Goal: Task Accomplishment & Management: Manage account settings

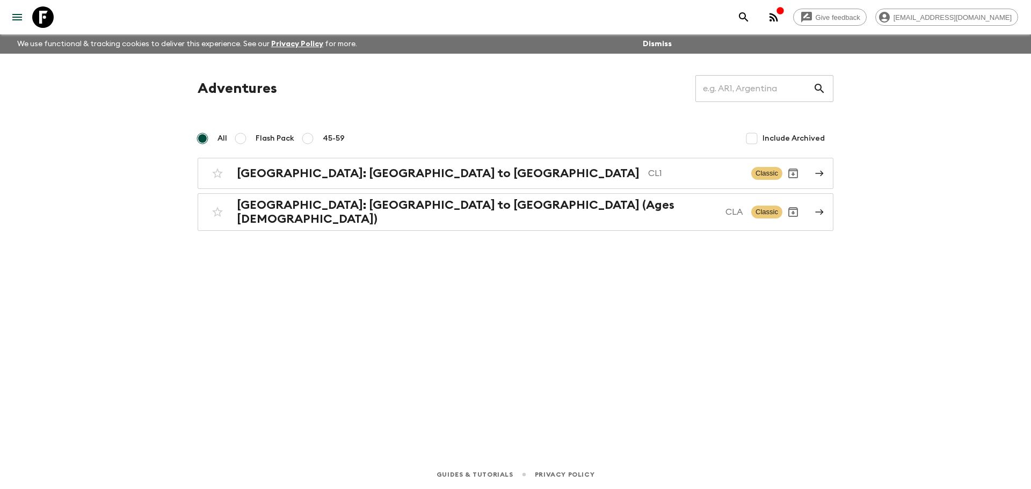
click at [489, 262] on div "Adventures ​ All Flash Pack 45-59 Include Archived [GEOGRAPHIC_DATA]: [GEOGRAPH…" at bounding box center [515, 242] width 687 height 376
click at [297, 177] on h2 "[GEOGRAPHIC_DATA]: [GEOGRAPHIC_DATA] to [GEOGRAPHIC_DATA]" at bounding box center [438, 173] width 403 height 14
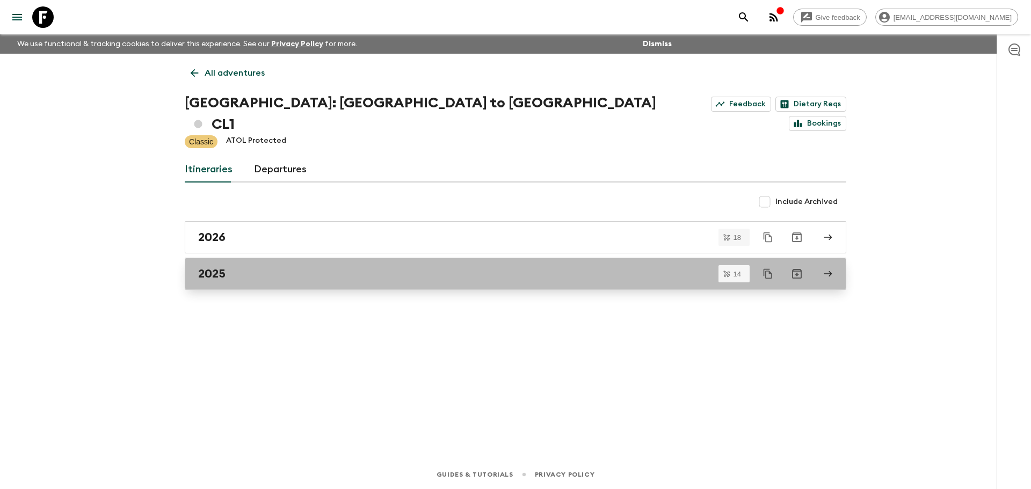
click at [256, 267] on div "2025" at bounding box center [505, 274] width 614 height 14
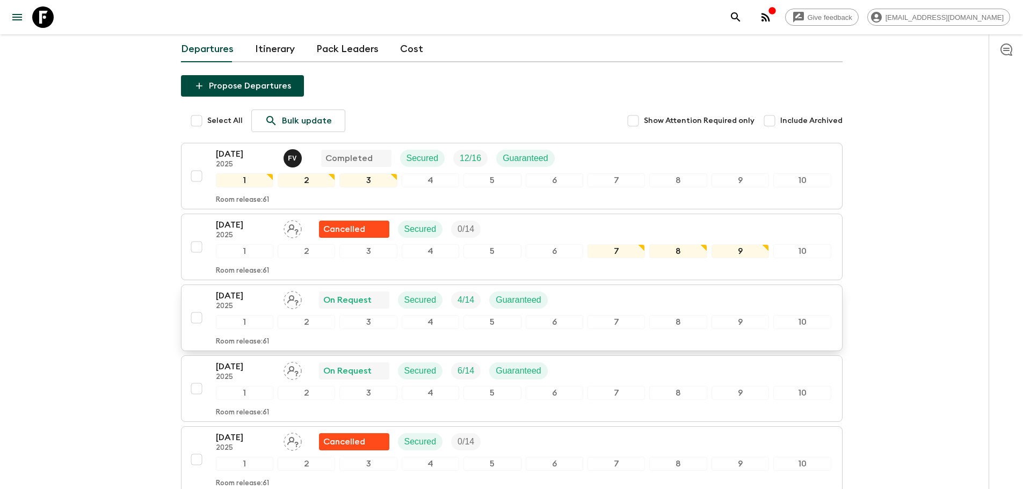
scroll to position [215, 0]
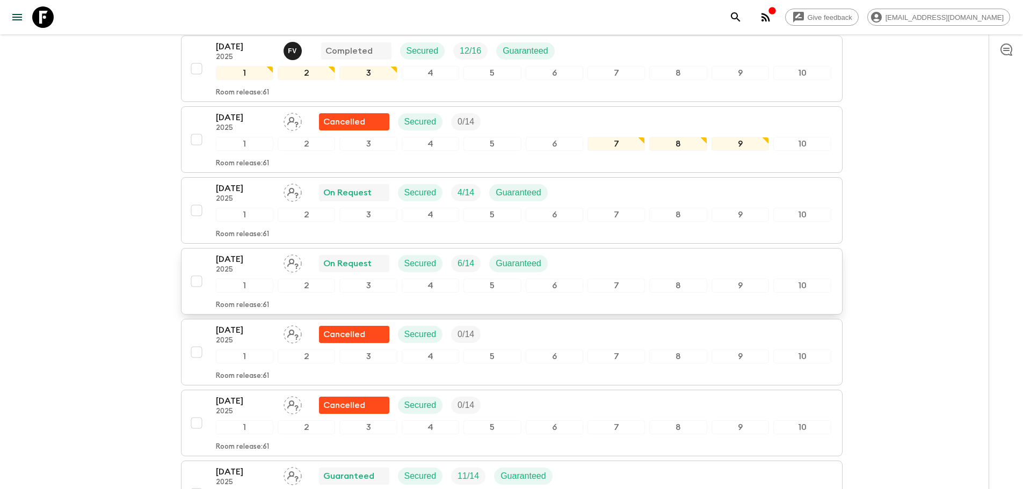
click at [256, 266] on p "2025" at bounding box center [245, 270] width 59 height 9
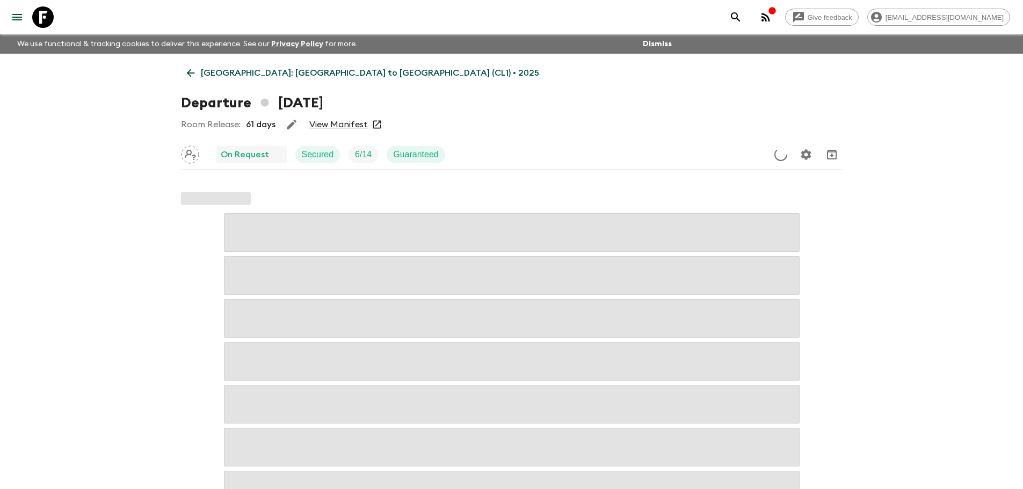
click at [338, 120] on link "View Manifest" at bounding box center [338, 124] width 59 height 11
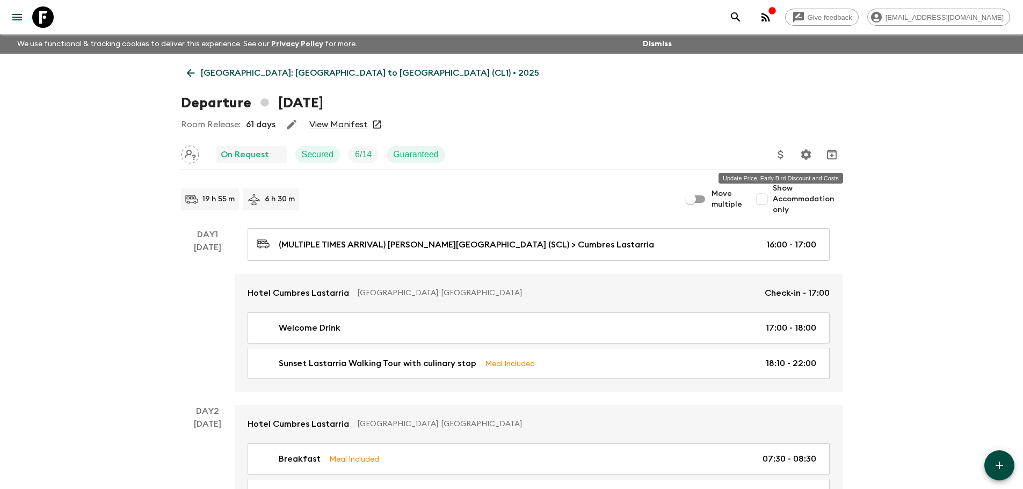
click at [782, 158] on icon "Update Price, Early Bird Discount and Costs" at bounding box center [779, 155] width 5 height 10
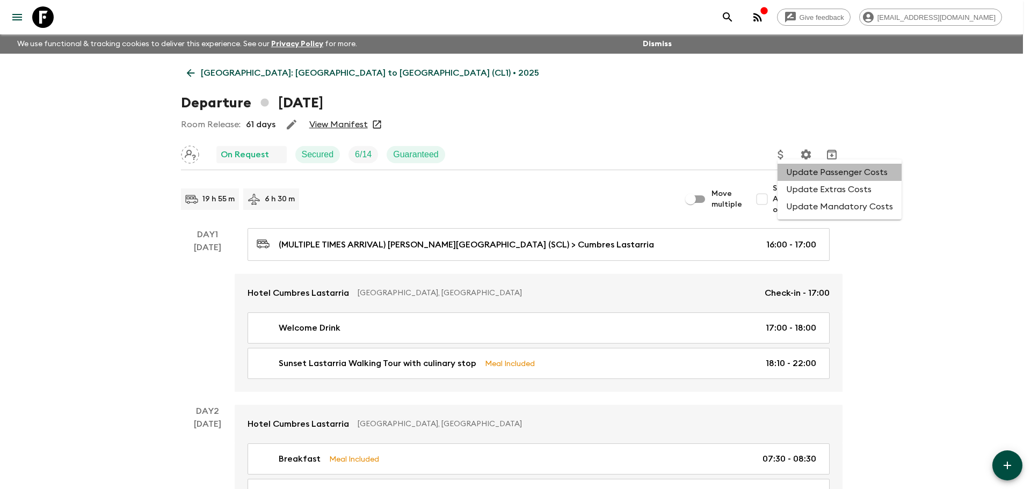
click at [843, 173] on li "Update Passenger Costs" at bounding box center [839, 172] width 124 height 17
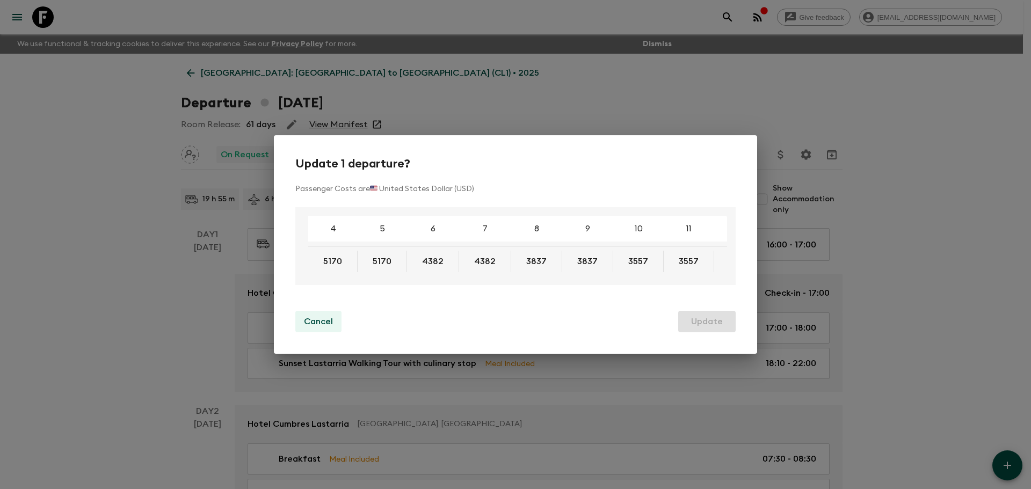
click at [313, 320] on p "Cancel" at bounding box center [318, 321] width 29 height 13
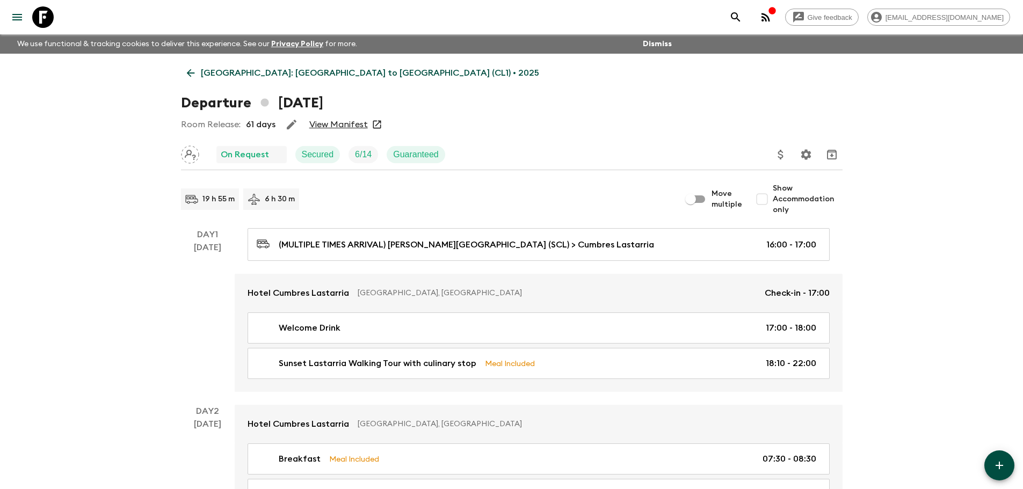
click at [779, 150] on icon "Update Price, Early Bird Discount and Costs" at bounding box center [780, 154] width 13 height 13
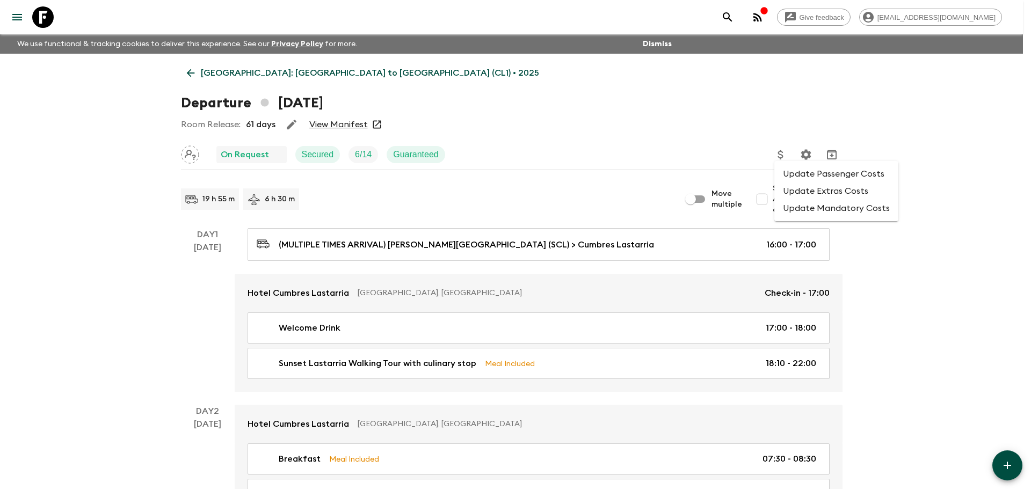
click at [812, 194] on li "Update Extras Costs" at bounding box center [836, 191] width 124 height 17
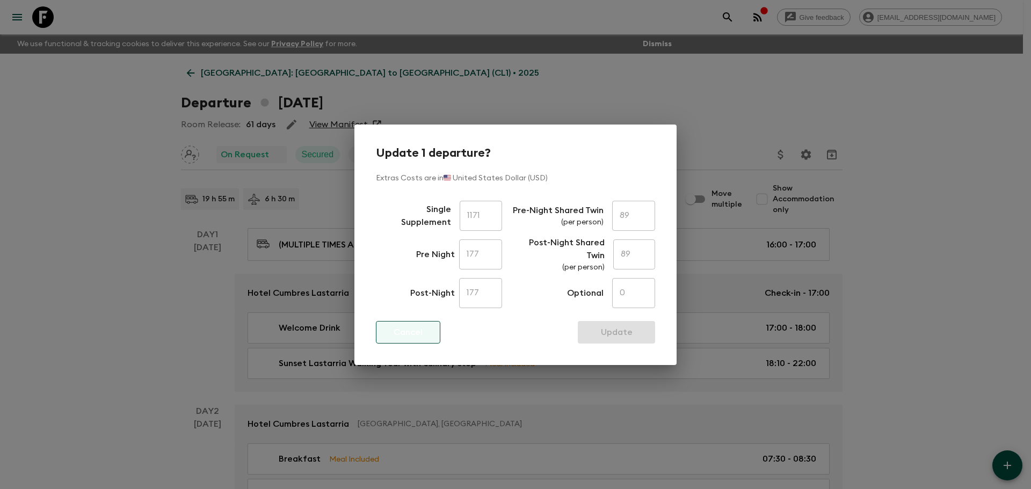
click at [414, 330] on p "Cancel" at bounding box center [408, 332] width 29 height 13
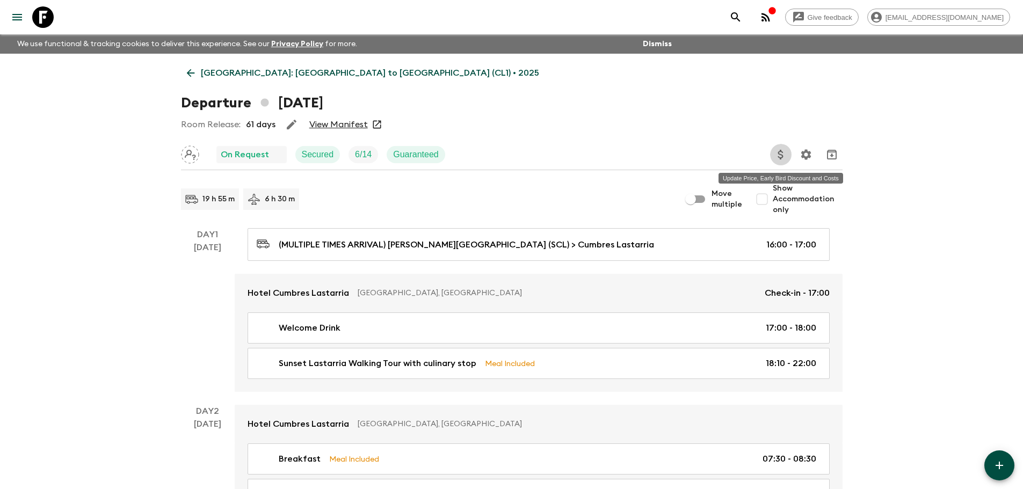
click at [787, 157] on icon "Update Price, Early Bird Discount and Costs" at bounding box center [780, 154] width 13 height 13
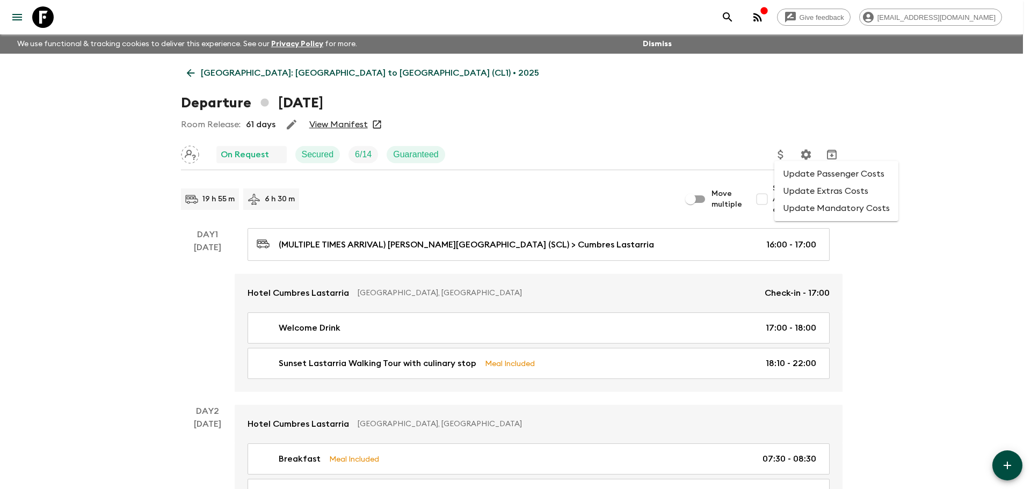
click at [820, 211] on li "Update Mandatory Costs" at bounding box center [836, 208] width 124 height 17
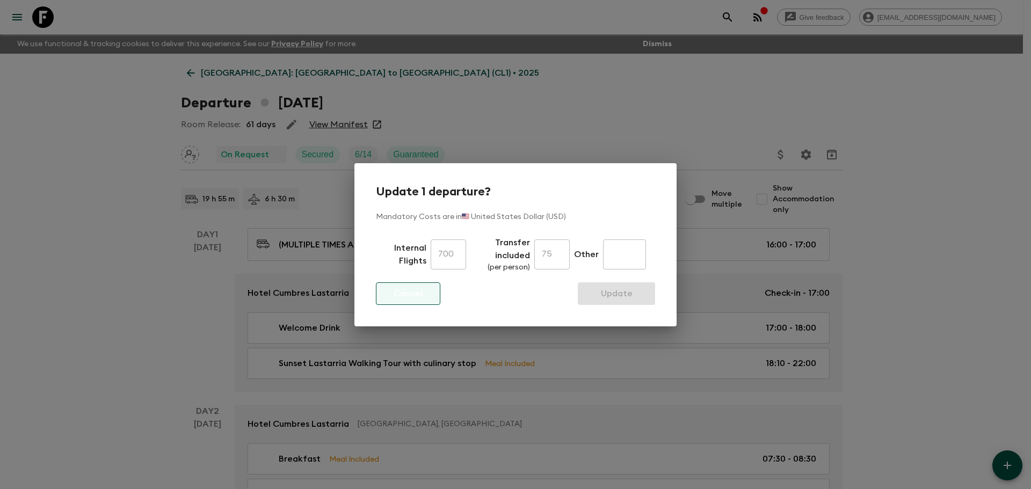
click at [434, 290] on button "Cancel" at bounding box center [408, 293] width 64 height 23
